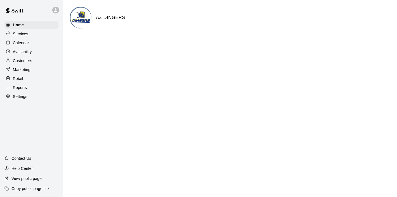
click at [19, 58] on p "Customers" at bounding box center [22, 61] width 19 height 6
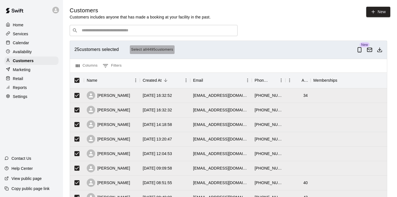
click at [154, 49] on button "Select all 4495 customers" at bounding box center [152, 49] width 45 height 9
click at [380, 50] on line "Download as csv" at bounding box center [380, 49] width 0 height 3
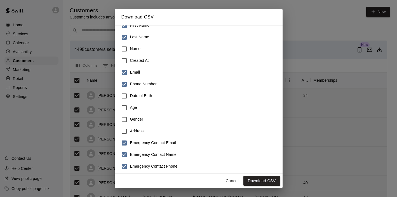
scroll to position [53, 0]
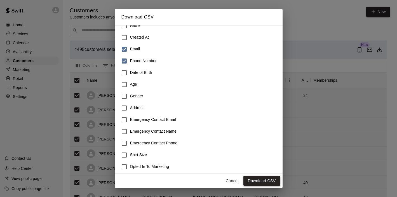
click at [258, 182] on button "Download CSV" at bounding box center [261, 181] width 37 height 10
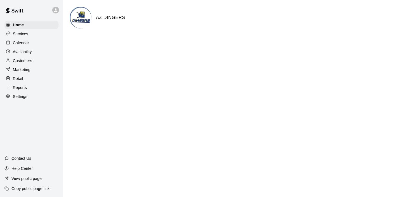
click at [34, 179] on p "View public page" at bounding box center [26, 179] width 30 height 6
click at [27, 42] on p "Calendar" at bounding box center [21, 43] width 16 height 6
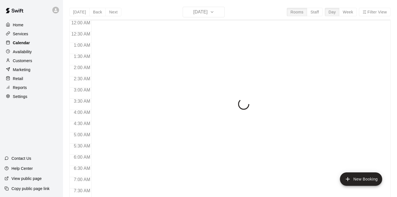
scroll to position [197, 0]
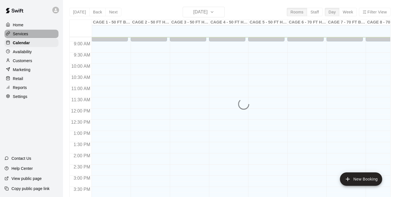
click at [24, 36] on p "Services" at bounding box center [20, 34] width 15 height 6
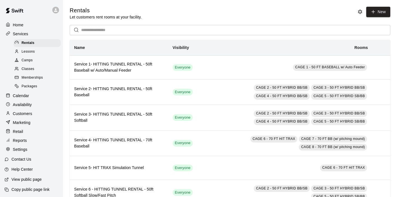
click at [30, 77] on span "Memberships" at bounding box center [32, 78] width 21 height 6
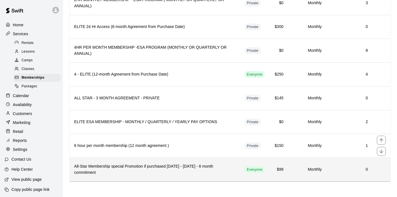
scroll to position [356, 0]
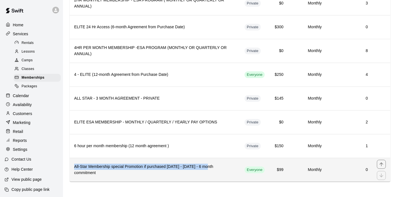
click at [209, 164] on th "All-Star Membership special Promotion if purchased August - September 2025 - 6 …" at bounding box center [155, 170] width 170 height 24
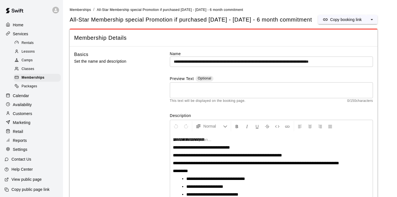
scroll to position [39, 0]
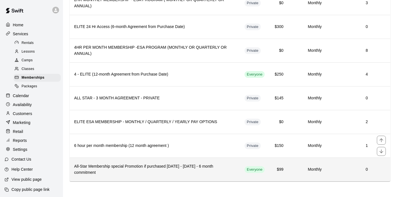
scroll to position [356, 0]
click at [381, 166] on icon "move item up" at bounding box center [381, 164] width 4 height 4
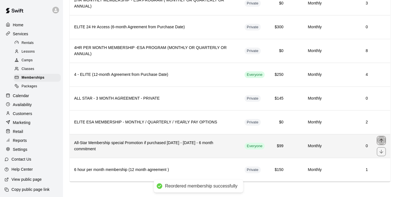
click at [382, 140] on icon "move item up" at bounding box center [382, 141] width 6 height 6
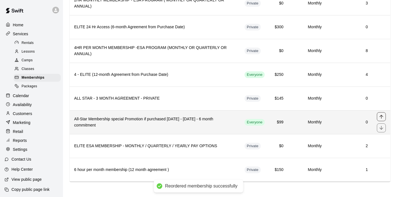
click at [382, 116] on icon "move item up" at bounding box center [382, 117] width 6 height 6
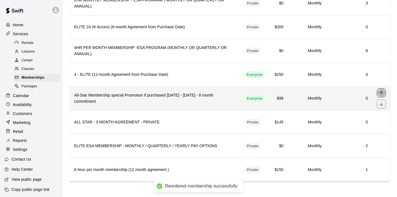
click at [381, 94] on icon "move item up" at bounding box center [382, 93] width 6 height 6
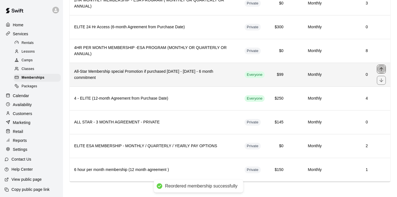
click at [381, 70] on icon "move item up" at bounding box center [382, 69] width 6 height 6
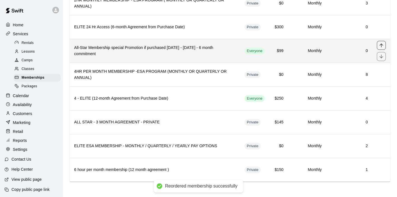
click at [380, 46] on icon "move item up" at bounding box center [382, 46] width 6 height 6
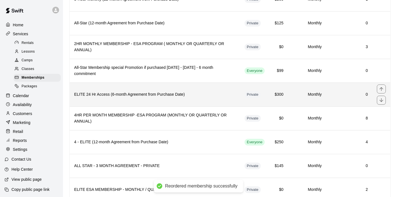
scroll to position [307, 0]
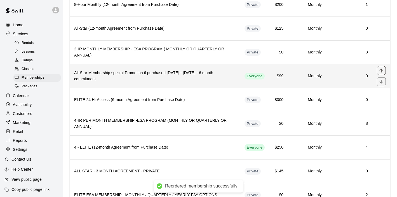
click at [381, 71] on icon "move item up" at bounding box center [382, 71] width 6 height 6
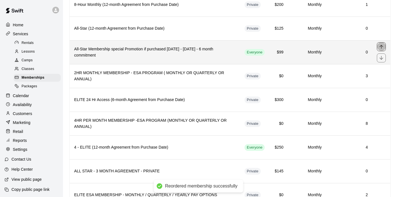
click at [381, 47] on icon "move item up" at bounding box center [382, 47] width 6 height 6
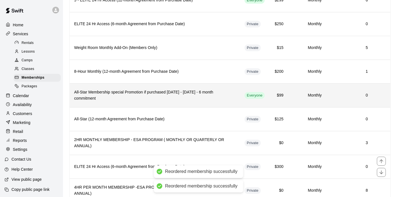
scroll to position [239, 0]
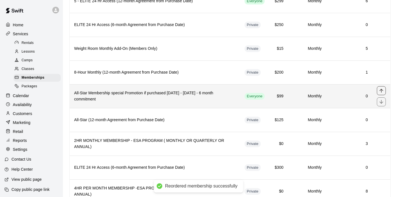
click at [382, 90] on icon "move item up" at bounding box center [381, 91] width 4 height 4
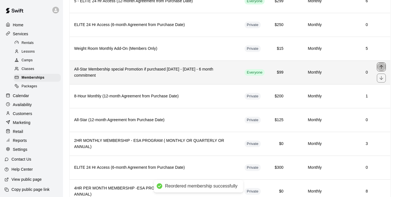
click at [379, 67] on icon "move item up" at bounding box center [382, 67] width 6 height 6
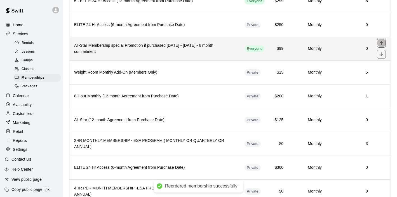
click at [382, 43] on icon "move item up" at bounding box center [382, 43] width 6 height 6
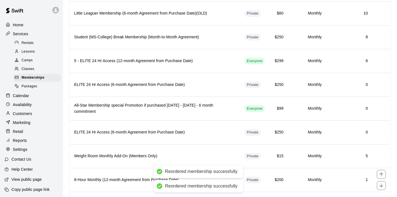
scroll to position [179, 0]
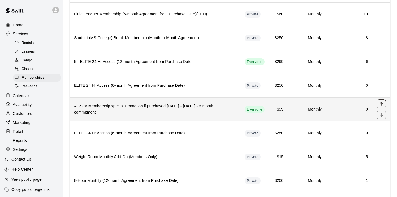
click at [380, 105] on icon "move item up" at bounding box center [382, 104] width 6 height 6
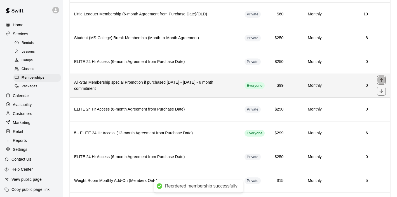
click at [383, 79] on icon "move item up" at bounding box center [381, 80] width 4 height 4
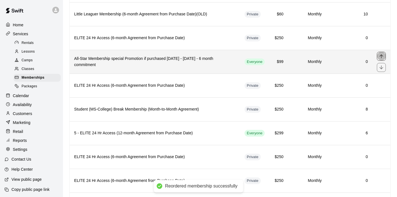
click at [379, 57] on icon "move item up" at bounding box center [382, 56] width 6 height 6
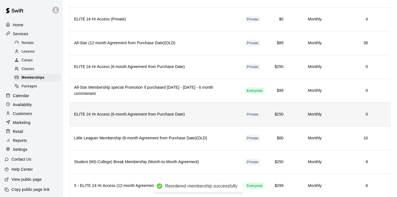
scroll to position [125, 0]
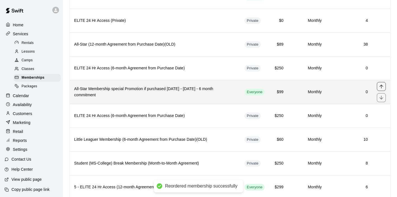
click at [379, 84] on icon "move item up" at bounding box center [382, 87] width 6 height 6
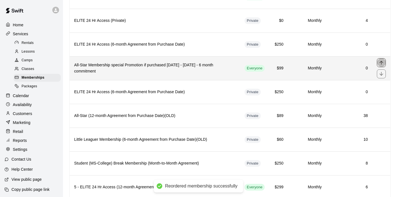
click at [380, 62] on icon "move item up" at bounding box center [381, 63] width 4 height 4
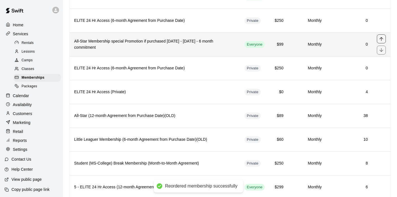
click at [383, 37] on icon "move item up" at bounding box center [382, 39] width 6 height 6
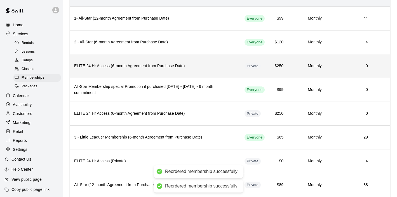
scroll to position [54, 0]
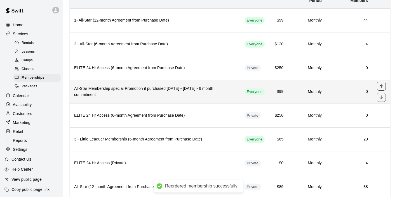
click at [381, 84] on icon "move item up" at bounding box center [382, 86] width 6 height 6
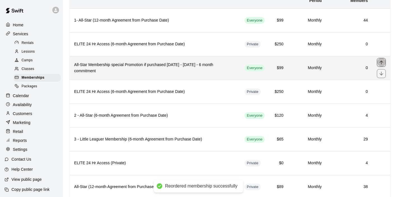
click at [382, 63] on icon "move item up" at bounding box center [382, 63] width 6 height 6
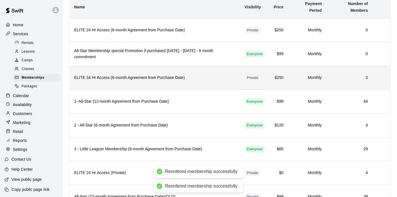
scroll to position [24, 0]
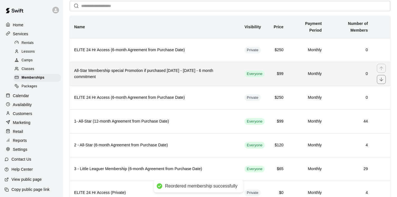
click at [381, 67] on div "simple table" at bounding box center [381, 68] width 9 height 9
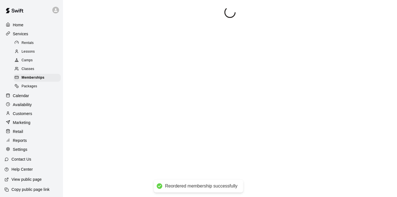
scroll to position [39, 0]
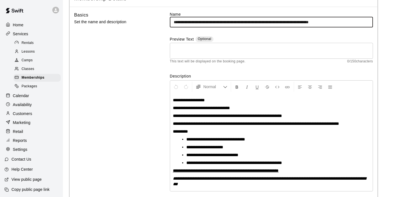
click at [213, 27] on input "**********" at bounding box center [271, 22] width 203 height 10
drag, startPoint x: 246, startPoint y: 28, endPoint x: 229, endPoint y: 28, distance: 17.9
click at [229, 27] on input "**********" at bounding box center [271, 22] width 203 height 10
click at [214, 26] on input "**********" at bounding box center [271, 22] width 203 height 10
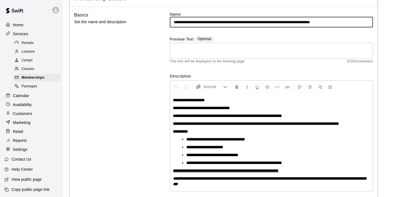
click at [323, 26] on input "**********" at bounding box center [271, 22] width 203 height 10
click at [213, 27] on input "**********" at bounding box center [271, 22] width 203 height 10
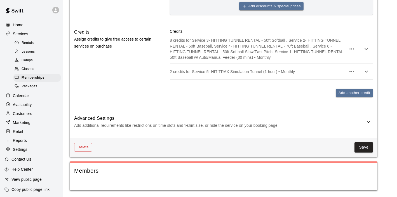
scroll to position [321, 0]
type input "**********"
click at [362, 151] on button "Save" at bounding box center [363, 147] width 18 height 10
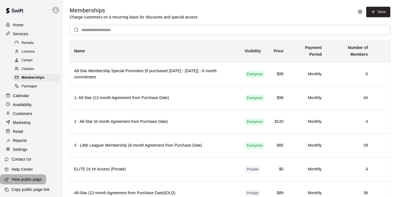
click at [21, 179] on p "View public page" at bounding box center [26, 180] width 30 height 6
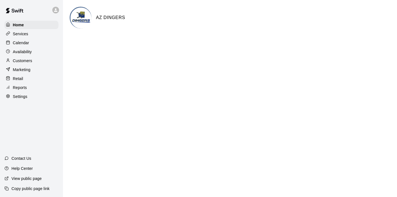
click at [19, 33] on p "Services" at bounding box center [20, 34] width 15 height 6
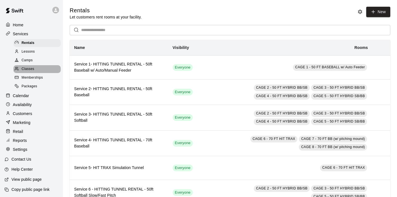
click at [28, 66] on span "Classes" at bounding box center [28, 69] width 13 height 6
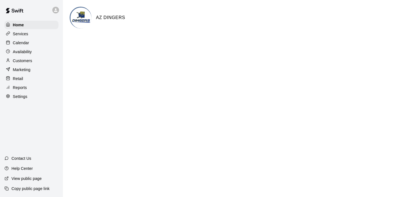
click at [24, 35] on p "Services" at bounding box center [20, 34] width 15 height 6
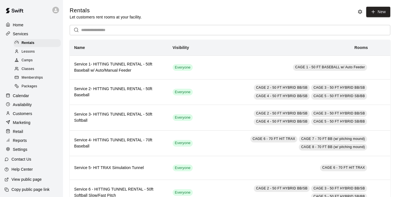
click at [29, 67] on span "Classes" at bounding box center [28, 69] width 13 height 6
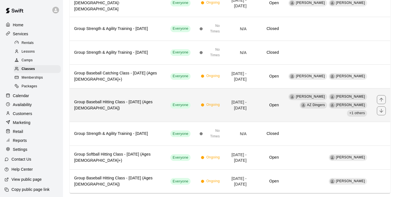
scroll to position [131, 0]
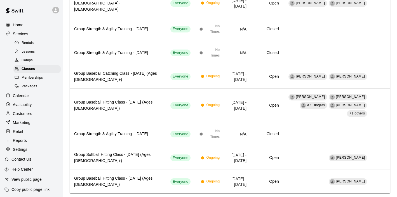
click at [36, 61] on div "Camps" at bounding box center [36, 61] width 47 height 8
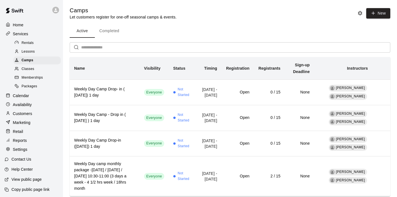
click at [29, 177] on p "View public page" at bounding box center [26, 180] width 30 height 6
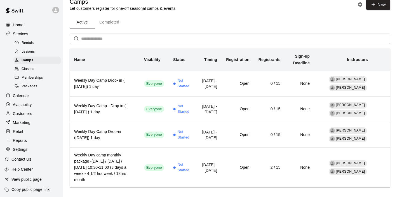
scroll to position [12, 0]
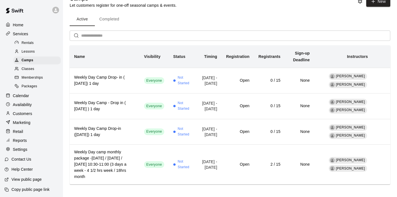
click at [30, 177] on p "View public page" at bounding box center [26, 180] width 30 height 6
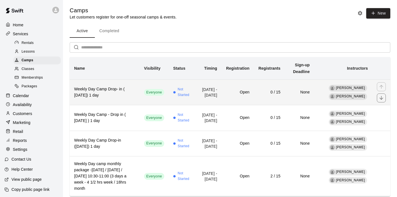
scroll to position [0, 0]
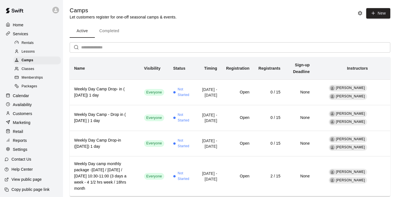
click at [53, 8] on icon at bounding box center [55, 10] width 5 height 5
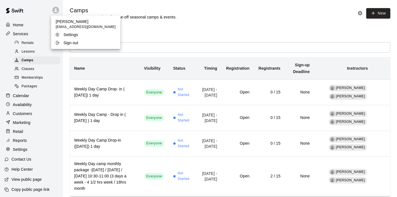
click at [65, 43] on p "Sign out" at bounding box center [71, 43] width 15 height 6
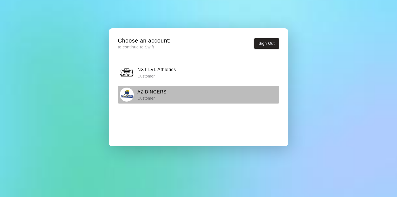
click at [148, 96] on p "Customer" at bounding box center [151, 98] width 29 height 6
